Goal: Task Accomplishment & Management: Use online tool/utility

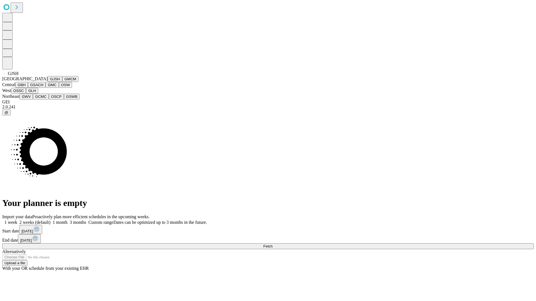
click at [48, 82] on button "GJSH" at bounding box center [55, 79] width 15 height 6
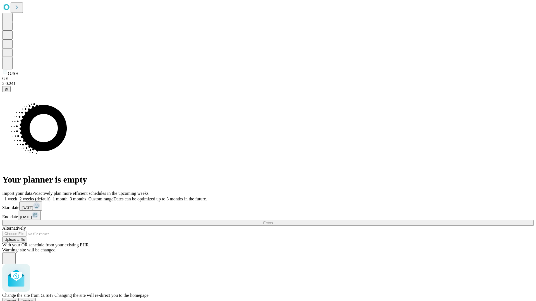
click at [34, 299] on span "Confirm" at bounding box center [27, 301] width 13 height 4
click at [50, 197] on label "2 weeks (default)" at bounding box center [33, 199] width 33 height 5
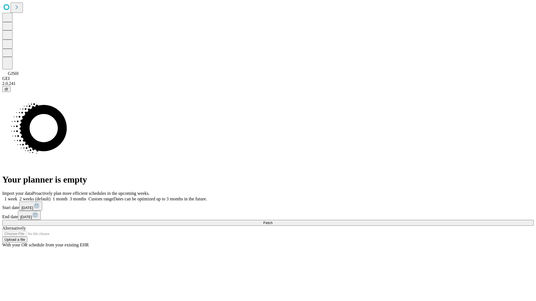
click at [272, 221] on span "Fetch" at bounding box center [267, 223] width 9 height 4
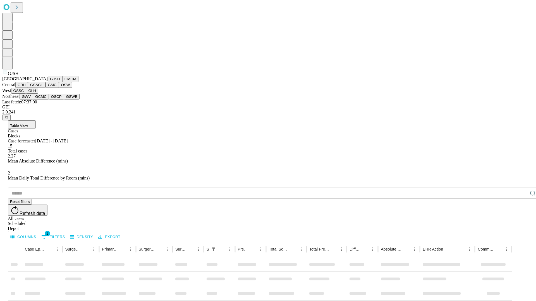
click at [62, 82] on button "GMCM" at bounding box center [70, 79] width 16 height 6
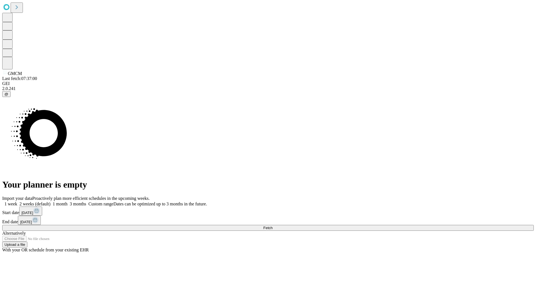
click at [50, 202] on label "2 weeks (default)" at bounding box center [33, 204] width 33 height 5
click at [272, 226] on span "Fetch" at bounding box center [267, 228] width 9 height 4
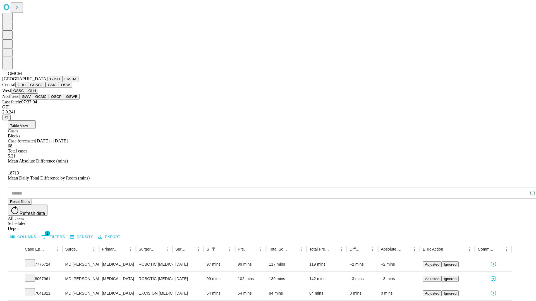
click at [28, 88] on button "GBH" at bounding box center [21, 85] width 13 height 6
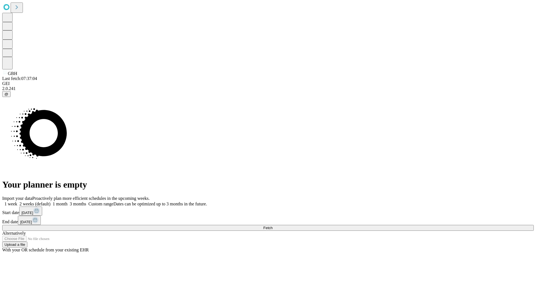
click at [50, 202] on label "2 weeks (default)" at bounding box center [33, 204] width 33 height 5
click at [272, 226] on span "Fetch" at bounding box center [267, 228] width 9 height 4
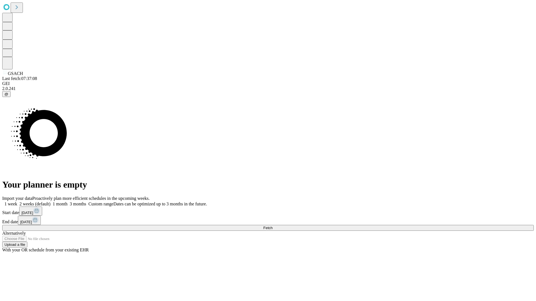
click at [272, 226] on span "Fetch" at bounding box center [267, 228] width 9 height 4
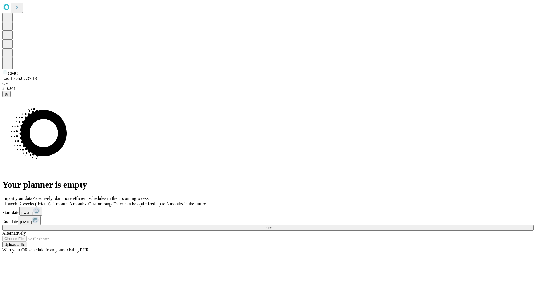
click at [50, 202] on label "2 weeks (default)" at bounding box center [33, 204] width 33 height 5
click at [272, 226] on span "Fetch" at bounding box center [267, 228] width 9 height 4
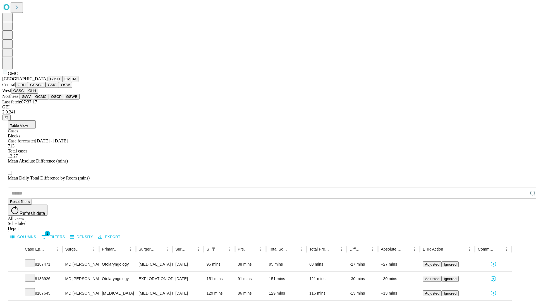
click at [59, 88] on button "OSW" at bounding box center [65, 85] width 13 height 6
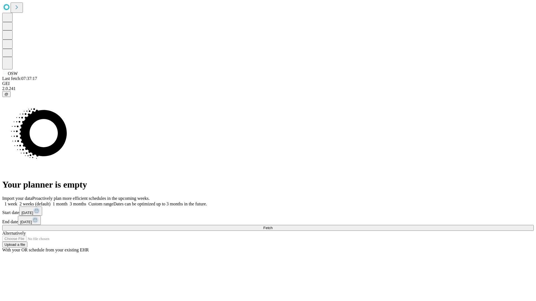
click at [50, 202] on label "2 weeks (default)" at bounding box center [33, 204] width 33 height 5
click at [272, 226] on span "Fetch" at bounding box center [267, 228] width 9 height 4
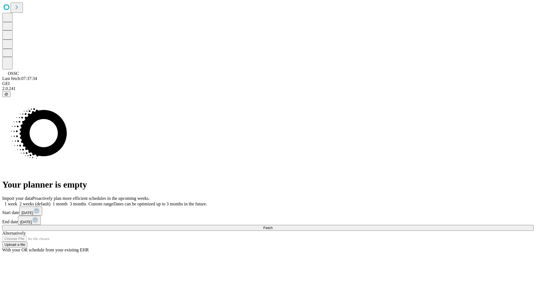
click at [272, 226] on span "Fetch" at bounding box center [267, 228] width 9 height 4
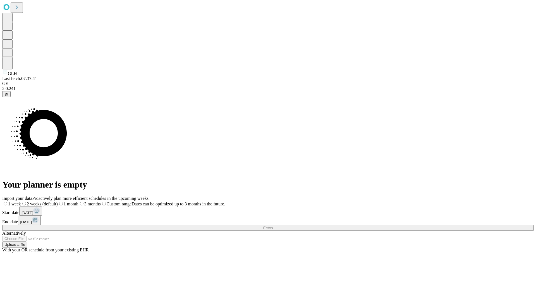
click at [58, 202] on label "2 weeks (default)" at bounding box center [39, 204] width 37 height 5
click at [272, 226] on span "Fetch" at bounding box center [267, 228] width 9 height 4
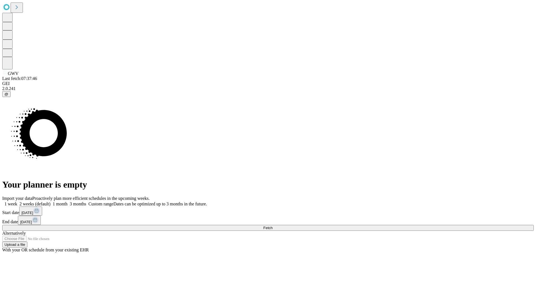
click at [50, 202] on label "2 weeks (default)" at bounding box center [33, 204] width 33 height 5
click at [272, 226] on span "Fetch" at bounding box center [267, 228] width 9 height 4
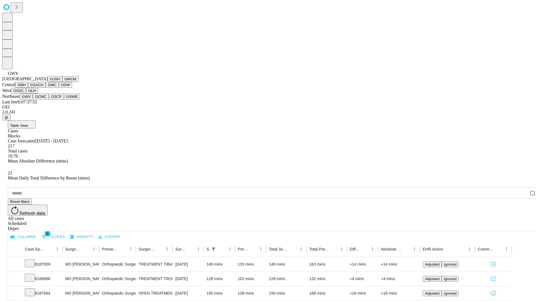
click at [43, 100] on button "GCMC" at bounding box center [41, 97] width 16 height 6
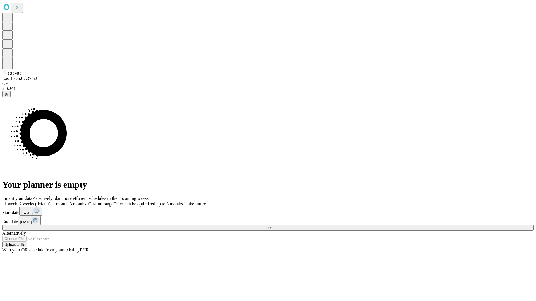
click at [50, 202] on label "2 weeks (default)" at bounding box center [33, 204] width 33 height 5
click at [272, 226] on span "Fetch" at bounding box center [267, 228] width 9 height 4
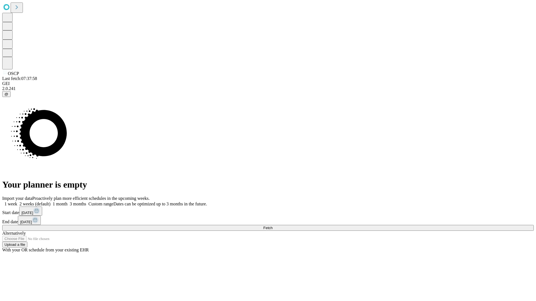
click at [50, 202] on label "2 weeks (default)" at bounding box center [33, 204] width 33 height 5
click at [272, 226] on span "Fetch" at bounding box center [267, 228] width 9 height 4
